Goal: Transaction & Acquisition: Purchase product/service

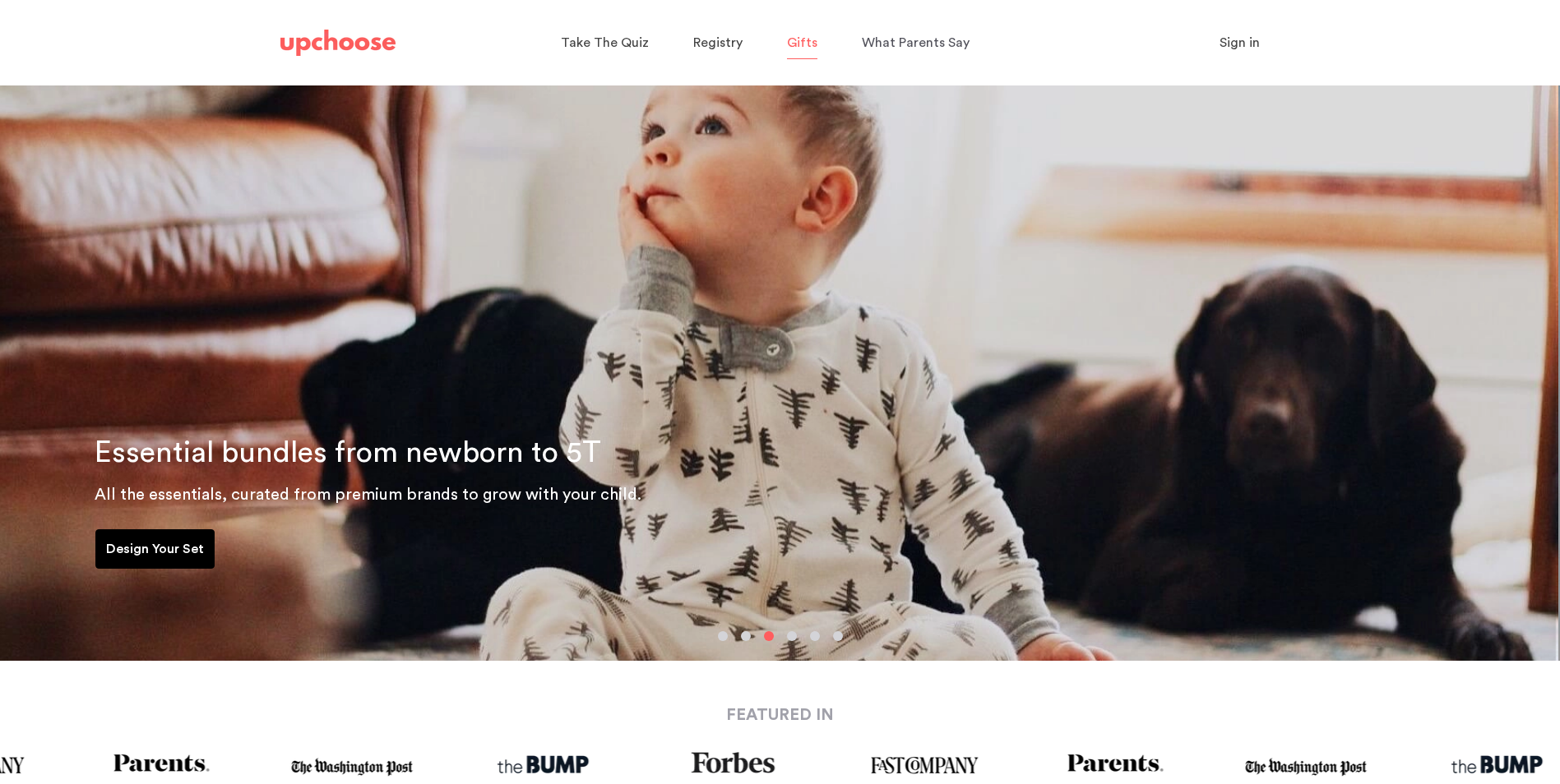
click at [800, 48] on span "Gifts" at bounding box center [802, 42] width 31 height 13
